Goal: Task Accomplishment & Management: Use online tool/utility

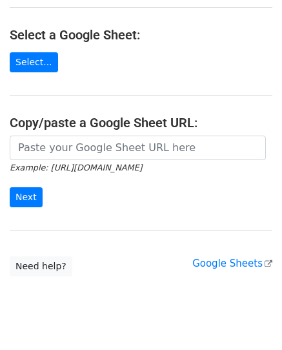
scroll to position [152, 0]
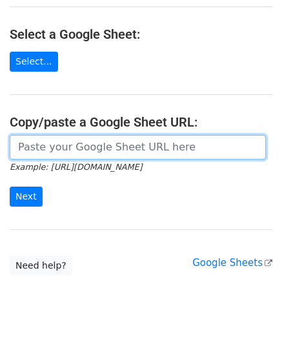
click at [74, 137] on input "url" at bounding box center [138, 147] width 256 height 25
paste input "https://docs.google.com/spreadsheets/d/1upwp1_sGsL6v_eJUYefp_OSq3VLKNws1Q3lin2F…"
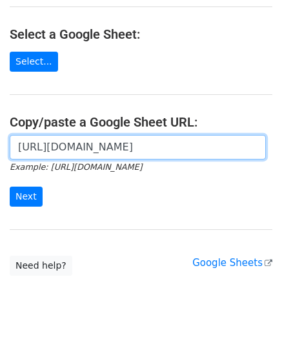
scroll to position [0, 278]
type input "https://docs.google.com/spreadsheets/d/1upwp1_sGsL6v_eJUYefp_OSq3VLKNws1Q3lin2F…"
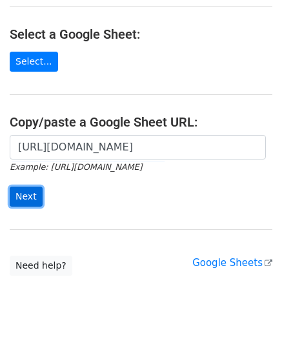
scroll to position [0, 0]
click at [39, 187] on input "Next" at bounding box center [26, 197] width 33 height 20
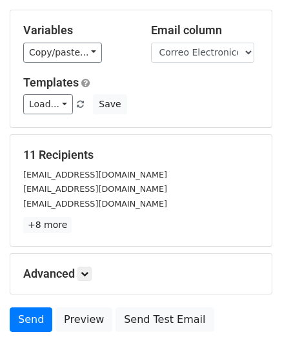
scroll to position [110, 0]
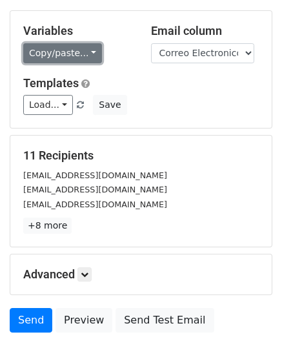
click at [68, 49] on link "Copy/paste..." at bounding box center [62, 53] width 79 height 20
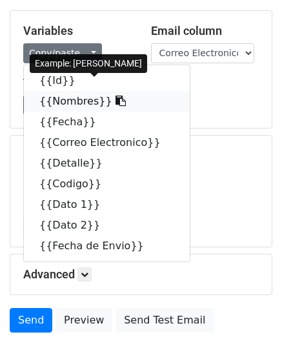
click at [78, 104] on link "{{Nombres}}" at bounding box center [107, 101] width 166 height 21
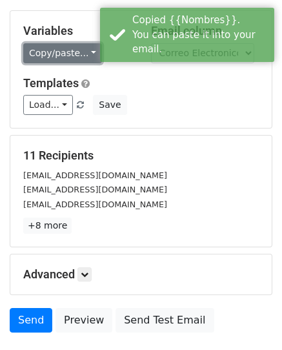
click at [79, 45] on link "Copy/paste..." at bounding box center [62, 53] width 79 height 20
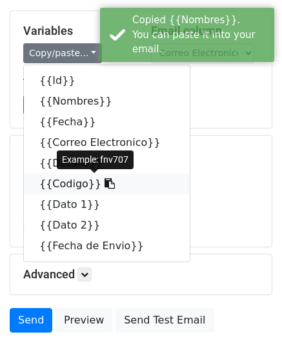
click at [54, 187] on link "{{Codigo}}" at bounding box center [107, 184] width 166 height 21
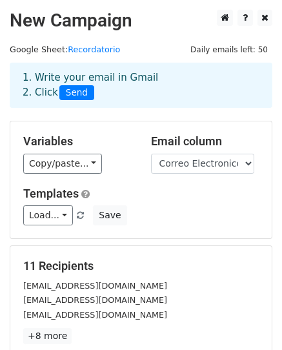
scroll to position [203, 0]
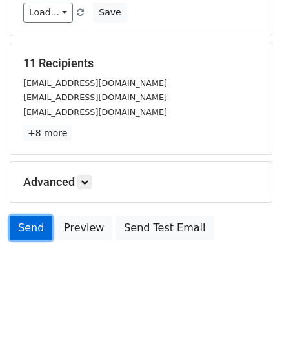
click at [31, 235] on link "Send" at bounding box center [31, 228] width 43 height 25
